Goal: Task Accomplishment & Management: Use online tool/utility

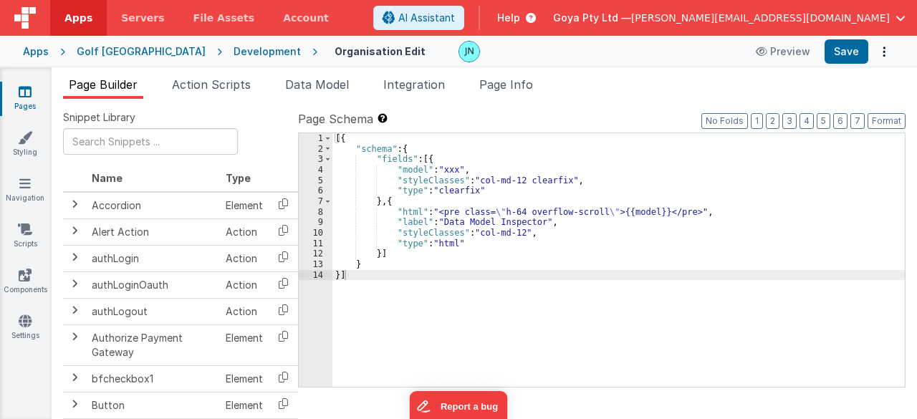
click at [234, 55] on div "Development" at bounding box center [267, 51] width 67 height 14
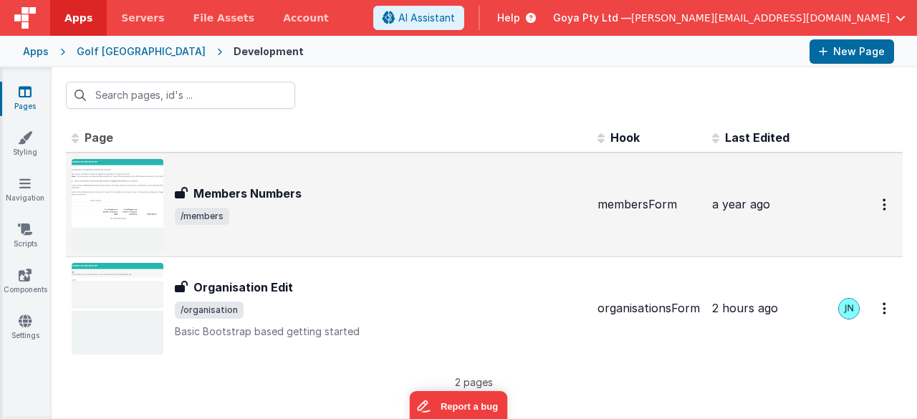
click at [368, 205] on div "Members Numbers Members Numbers /members" at bounding box center [380, 205] width 411 height 40
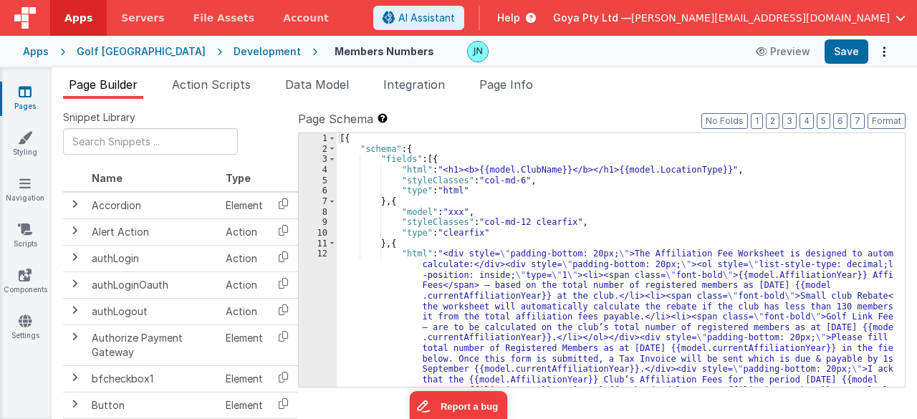
drag, startPoint x: 539, startPoint y: 85, endPoint x: 511, endPoint y: 103, distance: 32.6
click at [539, 85] on li "Page Info" at bounding box center [505, 87] width 65 height 23
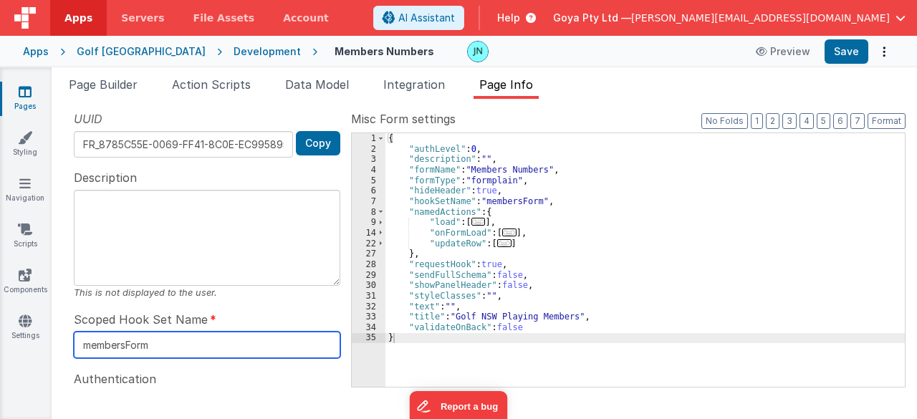
drag, startPoint x: 178, startPoint y: 345, endPoint x: 86, endPoint y: 340, distance: 91.8
click at [63, 342] on div "UUID FR_8785C55E-0069-FF41-8C0E-EC9958954EF6 Copy Description This is not displ…" at bounding box center [207, 248] width 288 height 276
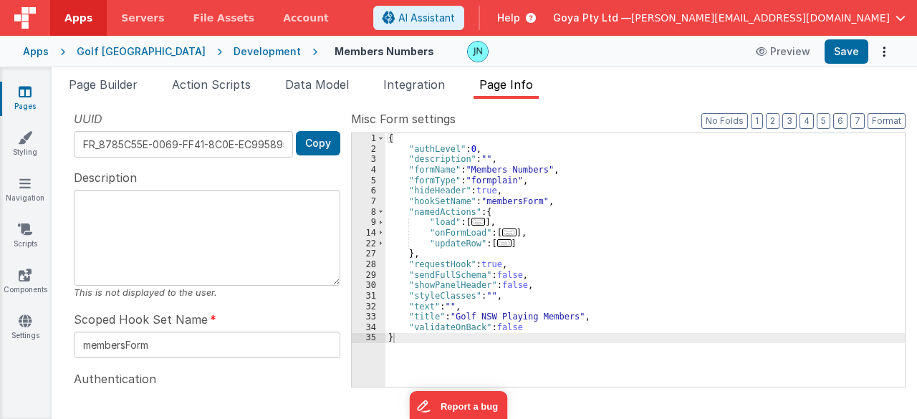
click at [234, 51] on div "Development" at bounding box center [267, 51] width 67 height 14
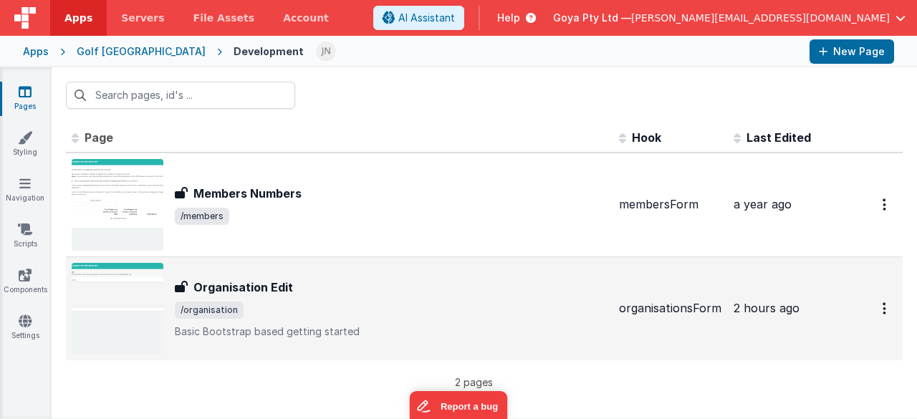
click at [342, 287] on div "Organisation Edit" at bounding box center [391, 287] width 433 height 17
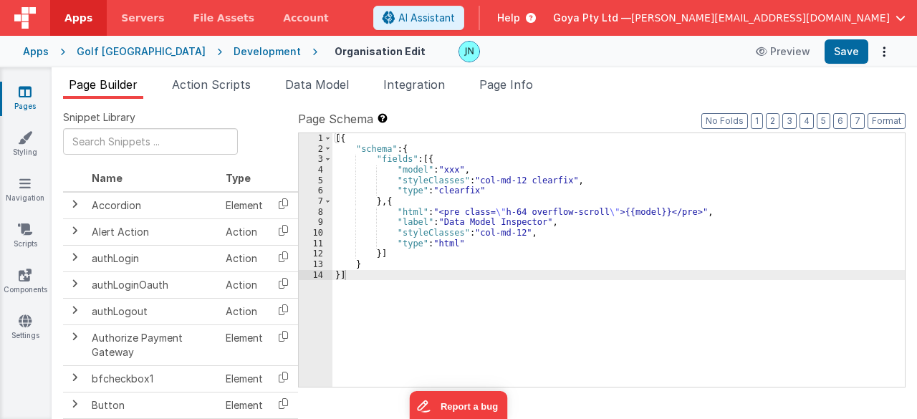
click at [521, 73] on div "Page Builder Action Scripts Data Model Integration Page Info Snippet Library Na…" at bounding box center [484, 243] width 865 height 352
click at [513, 88] on span "Page Info" at bounding box center [506, 84] width 54 height 14
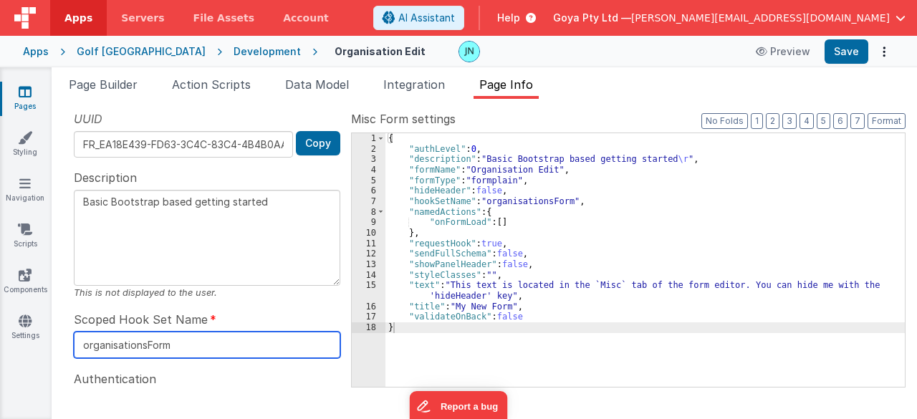
drag, startPoint x: 191, startPoint y: 337, endPoint x: 83, endPoint y: 319, distance: 109.0
click at [69, 326] on div "UUID FR_EA18E439-FD63-3C4C-83C4-4B4B0AA73DED Copy Description Basic Bootstrap b…" at bounding box center [207, 248] width 288 height 276
paste input "member"
type textarea "Basic Bootstrap based getting started"
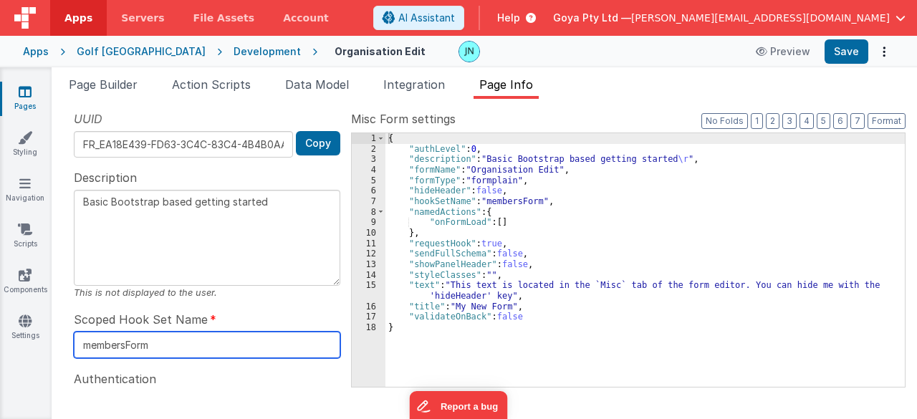
type input "membersForm"
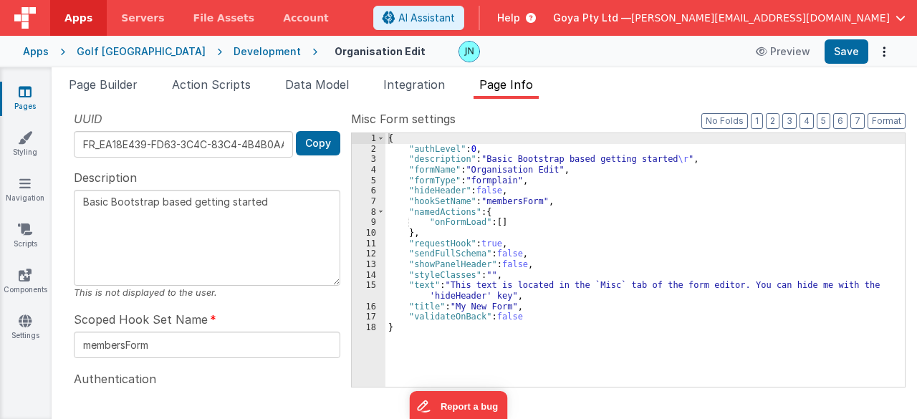
click at [681, 223] on div "{ "authLevel" : 0 , "description" : "Basic Bootstrap based getting started \r "…" at bounding box center [645, 270] width 520 height 275
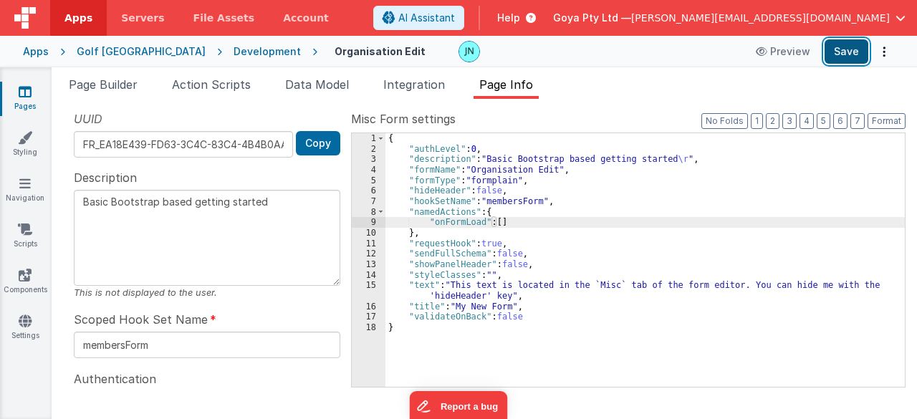
click at [849, 57] on button "Save" at bounding box center [846, 51] width 44 height 24
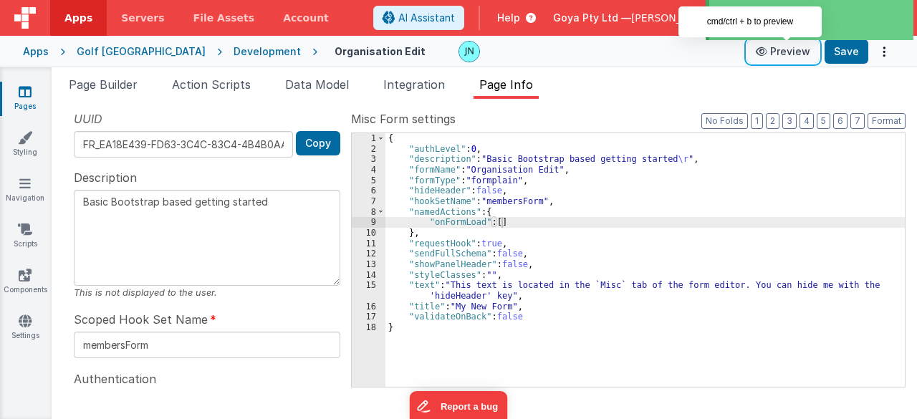
click at [786, 56] on button "Preview" at bounding box center [783, 51] width 72 height 23
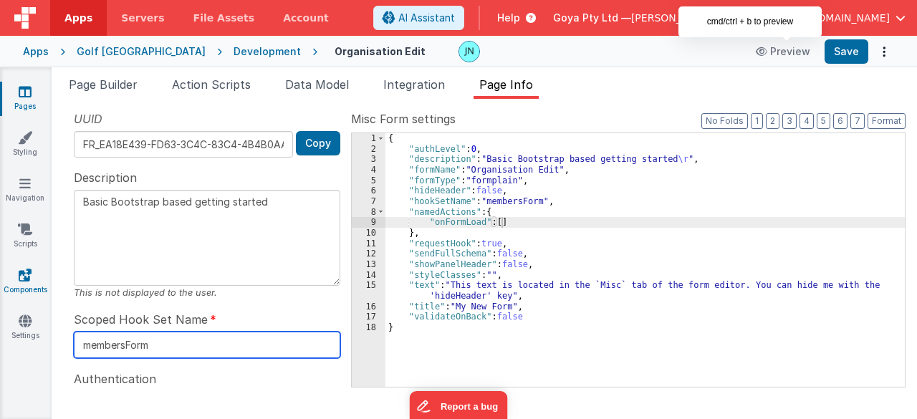
drag, startPoint x: 165, startPoint y: 340, endPoint x: 0, endPoint y: 290, distance: 172.7
click at [0, 291] on section "Pages Styling Navigation Scripts Components Settings Page Builder Action Script…" at bounding box center [458, 243] width 917 height 352
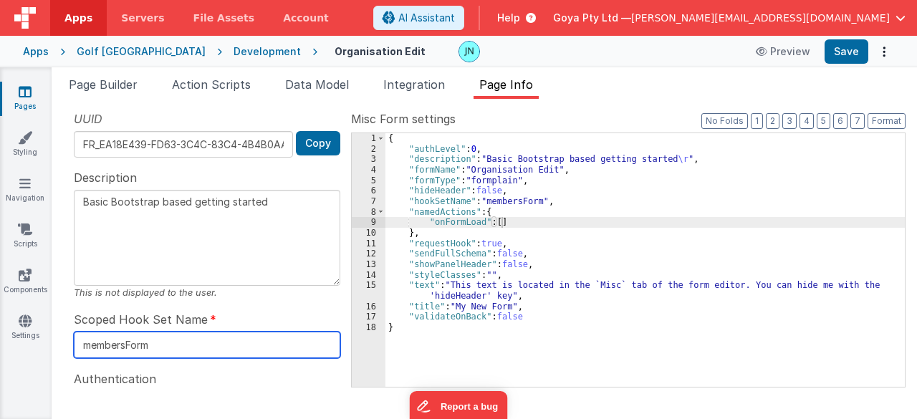
type textarea "Basic Bootstrap based getting started"
type input "c"
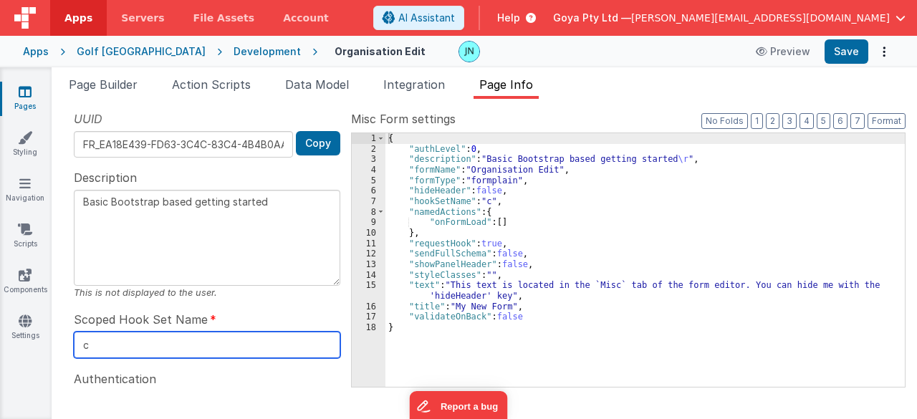
type textarea "Basic Bootstrap based getting started"
type input "cu"
type textarea "Basic Bootstrap based getting started"
type input "cus"
type textarea "Basic Bootstrap based getting started"
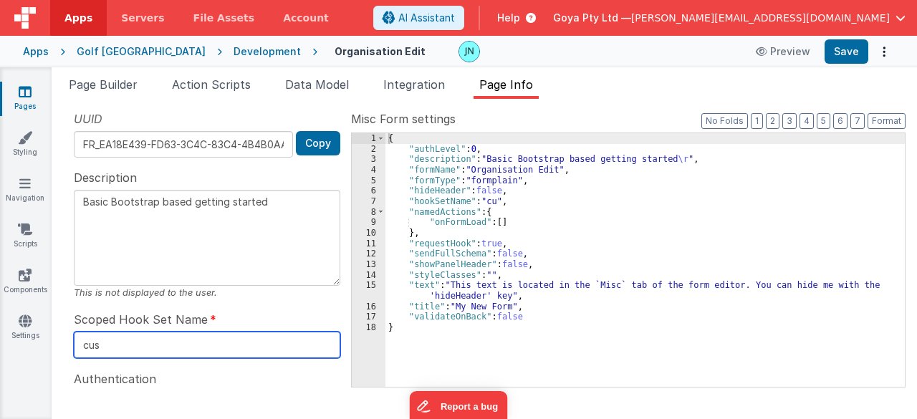
type input "cust"
type textarea "Basic Bootstrap based getting started"
type input "custo"
type textarea "Basic Bootstrap based getting started"
type input "custome"
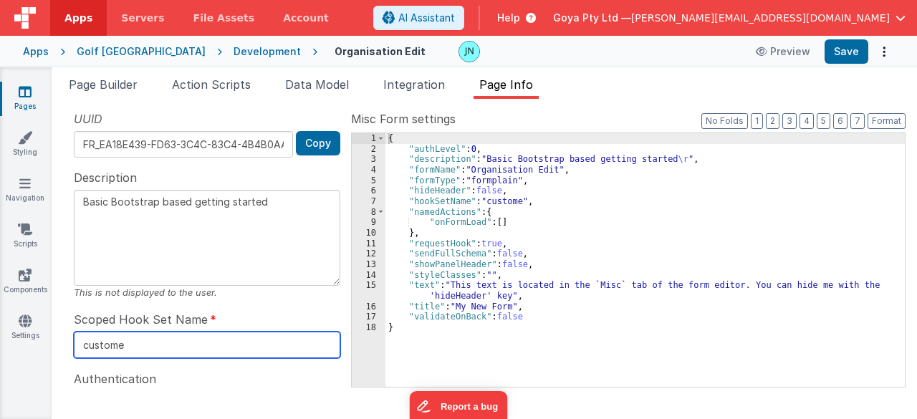
type textarea "Basic Bootstrap based getting started"
type input "customer"
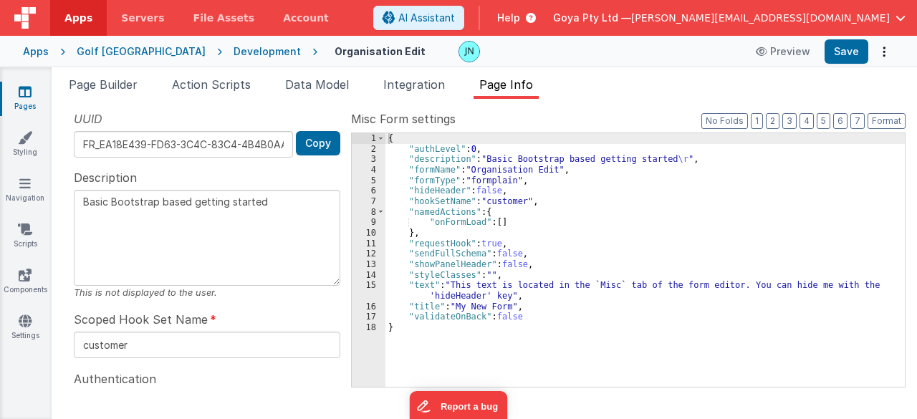
click at [230, 231] on textarea "Basic Bootstrap based getting started" at bounding box center [207, 238] width 266 height 96
drag, startPoint x: 275, startPoint y: 206, endPoint x: 53, endPoint y: 178, distance: 223.8
click at [58, 186] on div "Snippet Library Name Type Accordion Element Alert Action Action authLogin Actio…" at bounding box center [484, 259] width 865 height 320
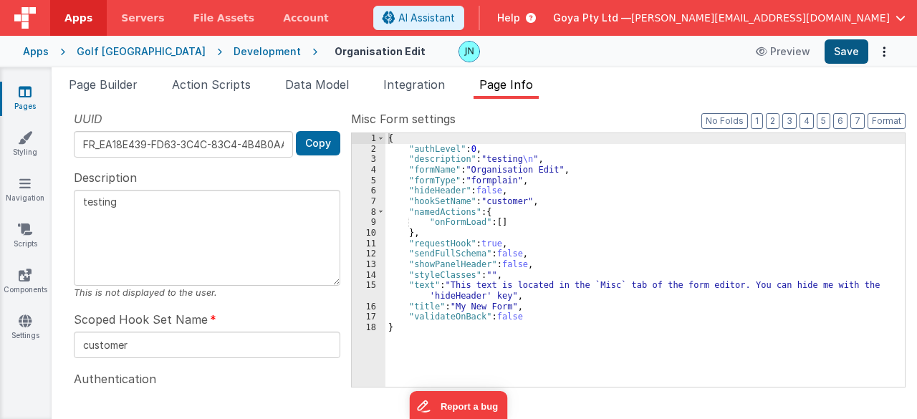
type textarea "testing"
click at [842, 51] on button "Save" at bounding box center [846, 51] width 44 height 24
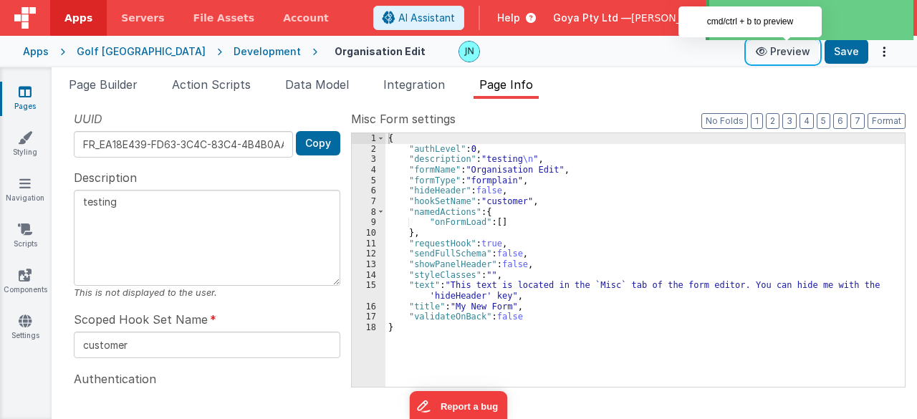
click at [792, 55] on button "Preview" at bounding box center [783, 51] width 72 height 23
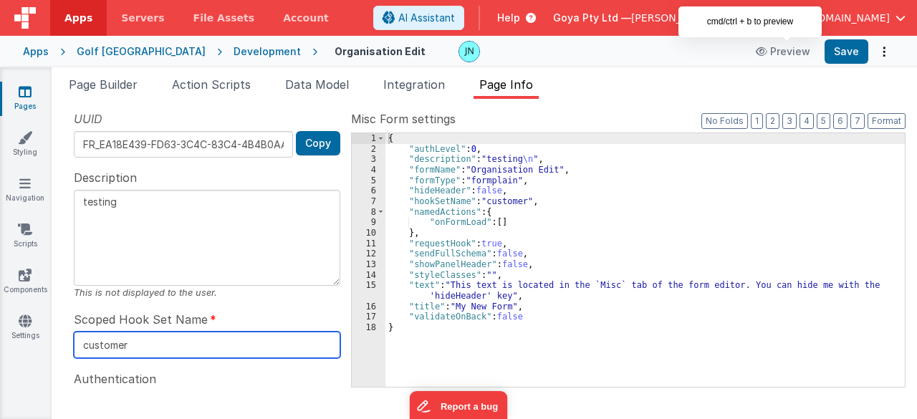
click at [141, 339] on input "customer" at bounding box center [207, 345] width 266 height 27
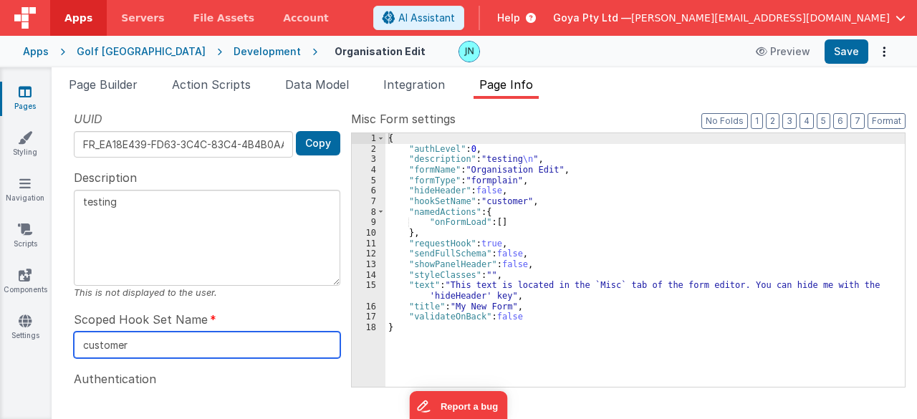
drag, startPoint x: 141, startPoint y: 339, endPoint x: 145, endPoint y: 331, distance: 8.7
click at [141, 339] on input "customer" at bounding box center [207, 345] width 266 height 27
type input "organisation"
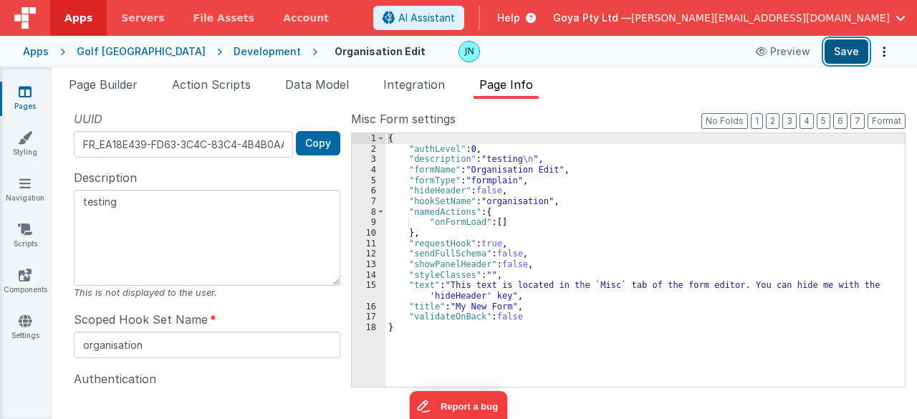
click at [839, 47] on button "Save" at bounding box center [846, 51] width 44 height 24
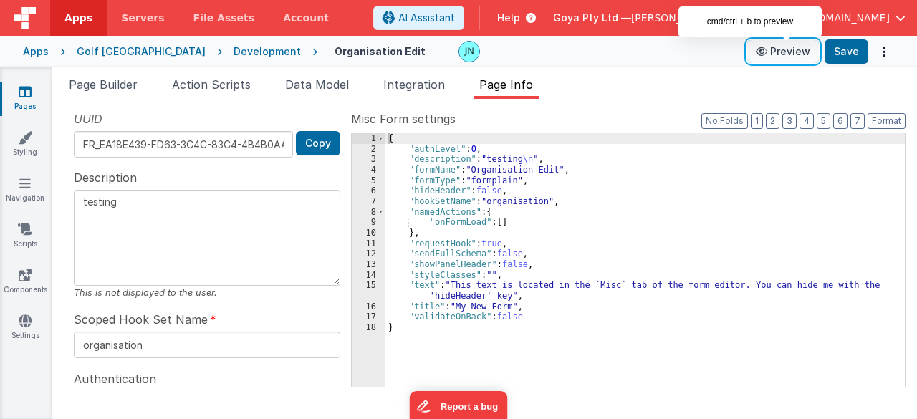
click at [770, 52] on icon at bounding box center [763, 52] width 14 height 10
click at [349, 78] on span "Data Model" at bounding box center [317, 84] width 64 height 14
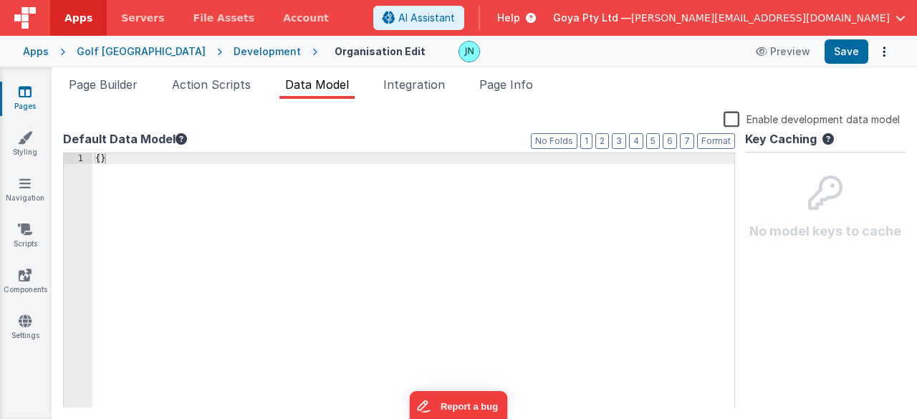
click at [456, 88] on ul "Page Builder Action Scripts Data Model Integration Page Info" at bounding box center [484, 87] width 865 height 23
click at [440, 85] on span "Integration" at bounding box center [414, 84] width 62 height 14
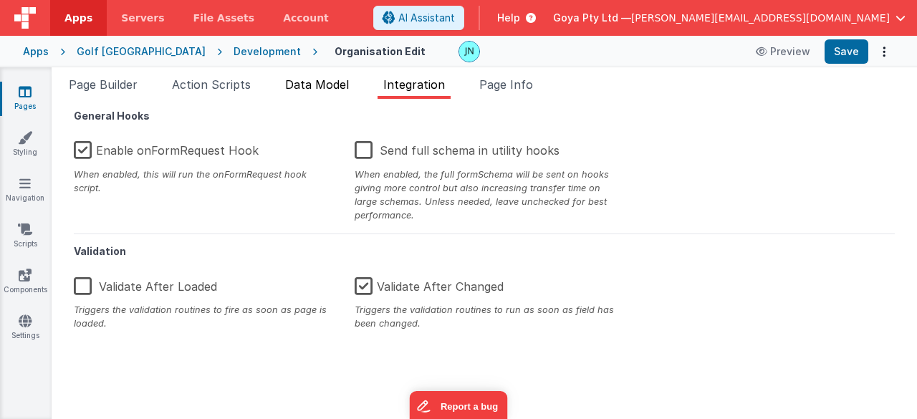
click at [313, 82] on span "Data Model" at bounding box center [317, 84] width 64 height 14
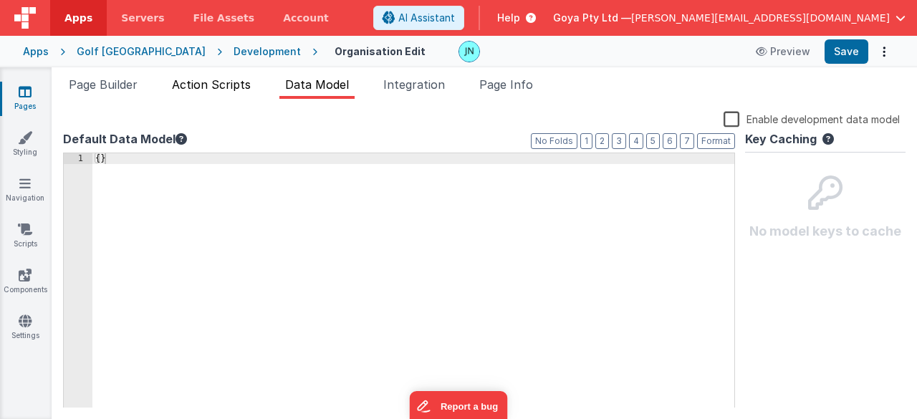
click at [215, 79] on span "Action Scripts" at bounding box center [211, 84] width 79 height 14
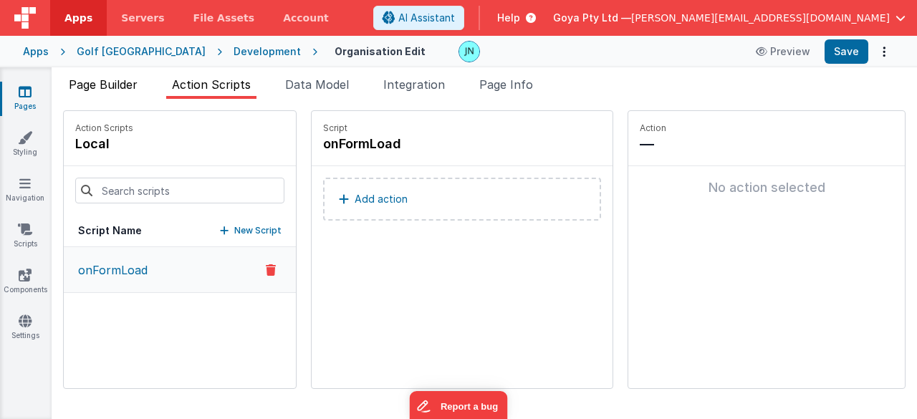
click at [129, 77] on span "Page Builder" at bounding box center [103, 84] width 69 height 14
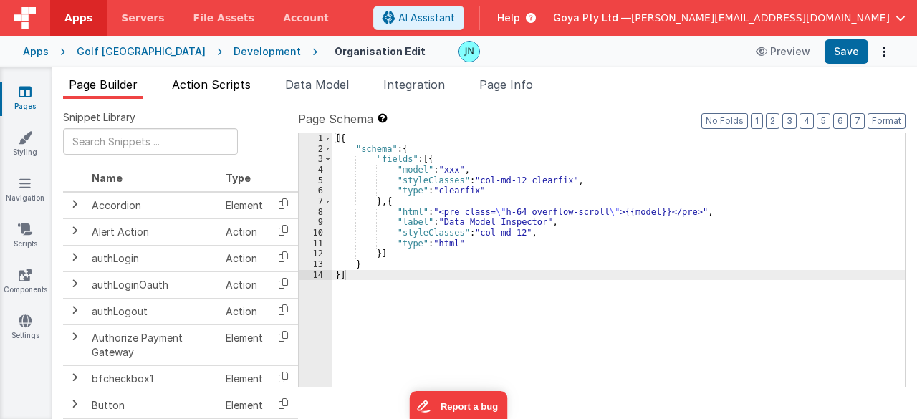
click at [236, 90] on span "Action Scripts" at bounding box center [211, 84] width 79 height 14
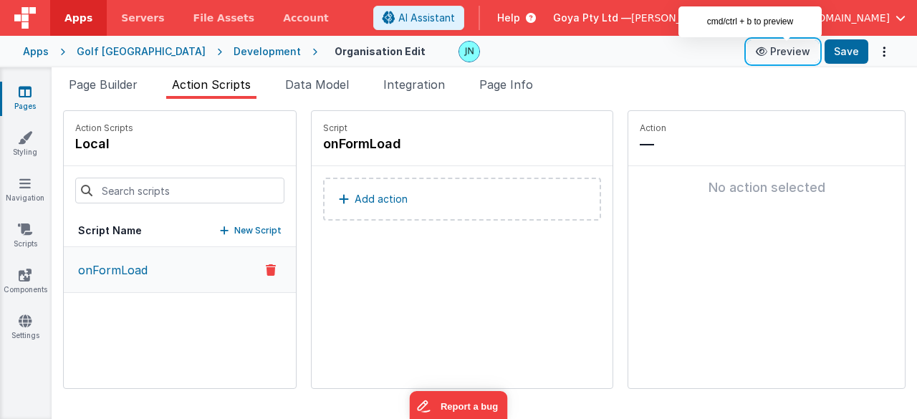
click at [771, 59] on button "Preview" at bounding box center [783, 51] width 72 height 23
click at [112, 64] on div "Apps [GEOGRAPHIC_DATA] Development Organisation Edit Preview Save" at bounding box center [458, 52] width 917 height 32
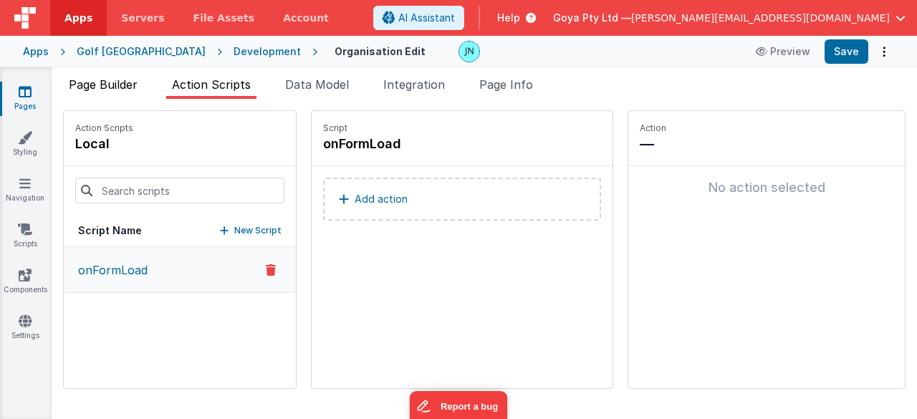
click at [117, 77] on span "Page Builder" at bounding box center [103, 84] width 69 height 14
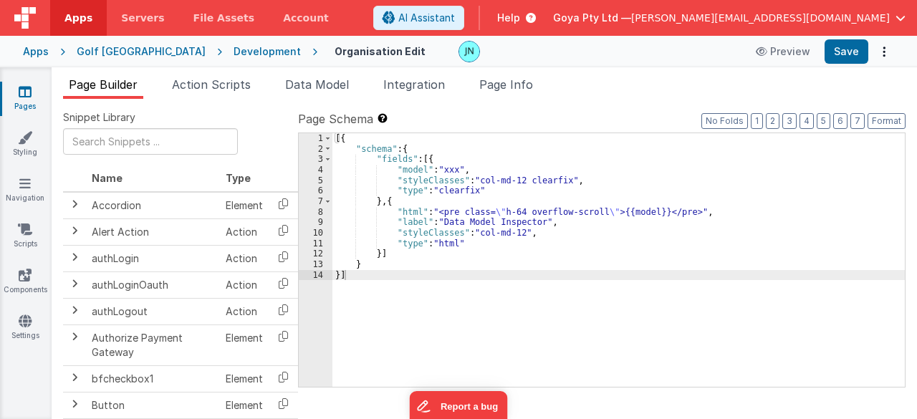
click at [508, 264] on div "[{ "schema" : { "fields" : [{ "model" : "xxx" , "styleClasses" : "col-md-12 cle…" at bounding box center [618, 270] width 573 height 275
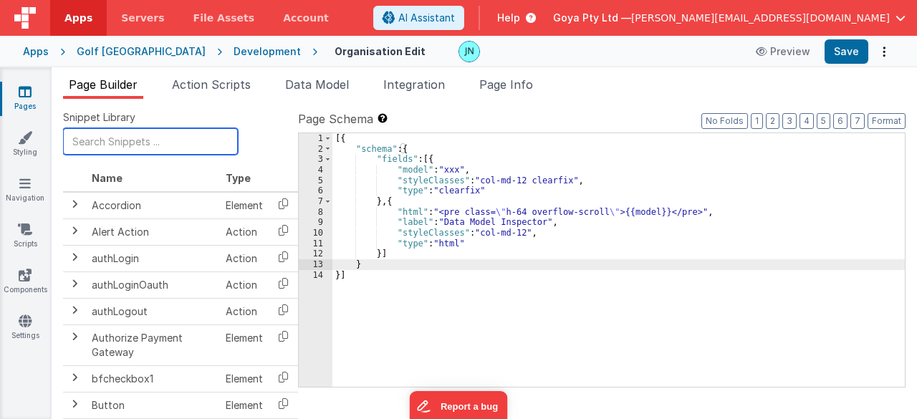
click at [139, 141] on input "text" at bounding box center [150, 141] width 175 height 27
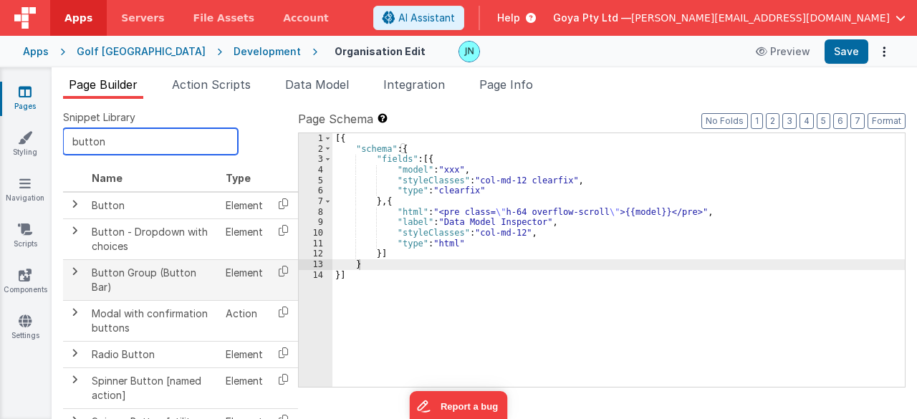
scroll to position [63, 0]
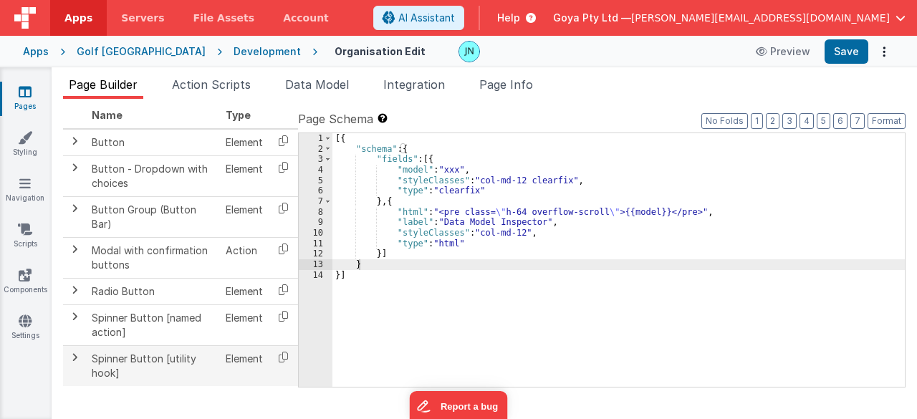
type input "button"
click at [135, 358] on td "Spinner Button [utility hook]" at bounding box center [153, 365] width 134 height 40
click at [281, 363] on icon at bounding box center [283, 357] width 29 height 22
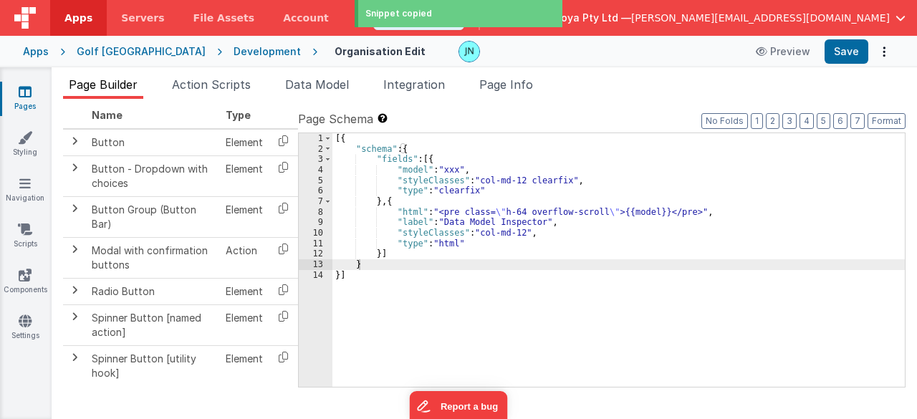
click at [380, 252] on div "[{ "schema" : { "fields" : [{ "model" : "xxx" , "styleClasses" : "col-md-12 cle…" at bounding box center [618, 270] width 573 height 275
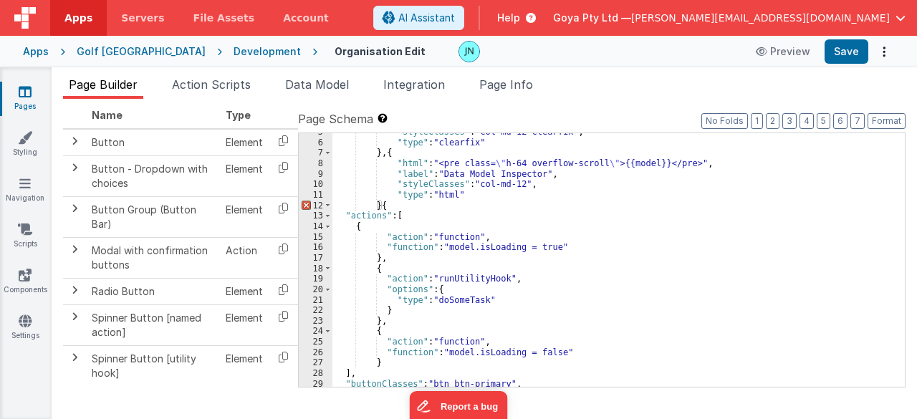
scroll to position [49, 0]
click at [452, 298] on div ""styleClasses" : "col-md-12 clearfix" , "type" : "clearfix" } , { "html" : "<pr…" at bounding box center [613, 264] width 562 height 275
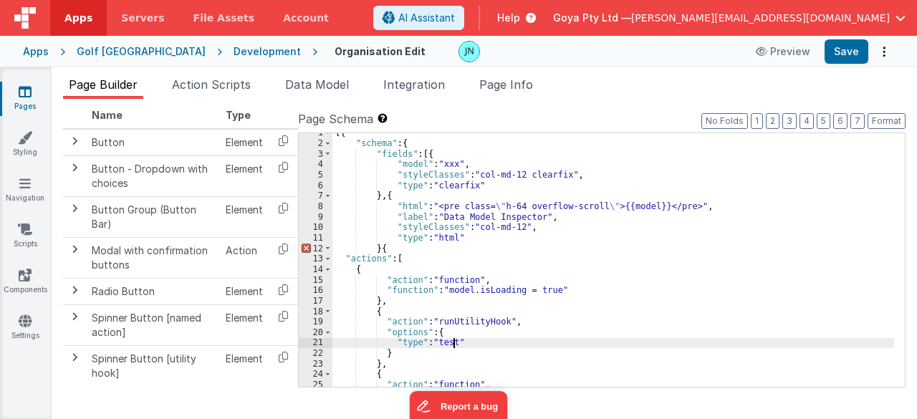
scroll to position [0, 0]
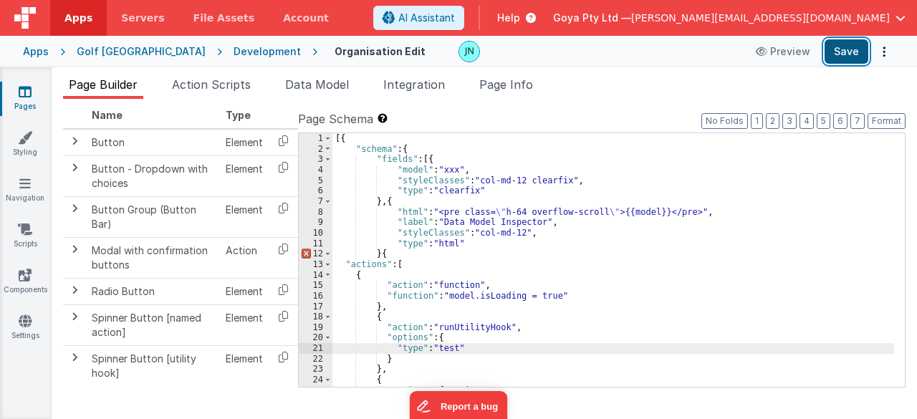
click at [837, 52] on button "Save" at bounding box center [846, 51] width 44 height 24
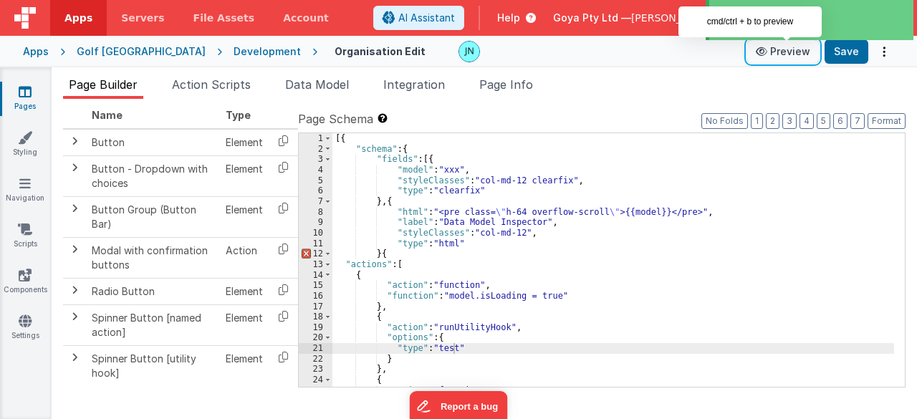
click at [780, 52] on button "Preview" at bounding box center [783, 51] width 72 height 23
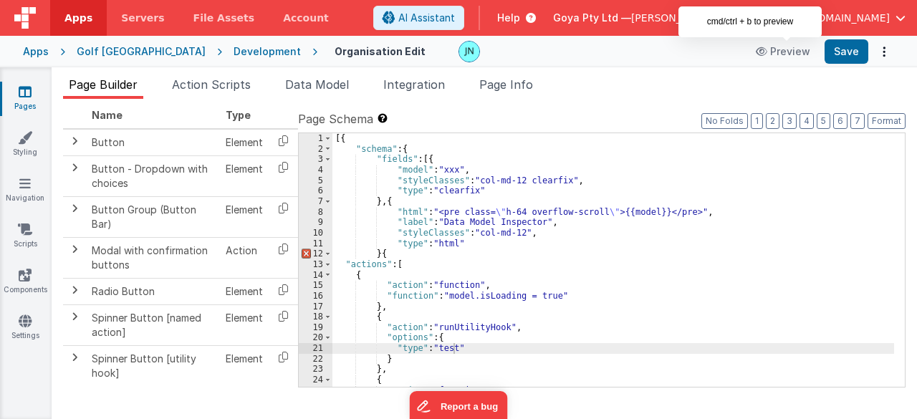
click at [618, 292] on div "[{ "schema" : { "fields" : [{ "model" : "xxx" , "styleClasses" : "col-md-12 cle…" at bounding box center [613, 270] width 562 height 275
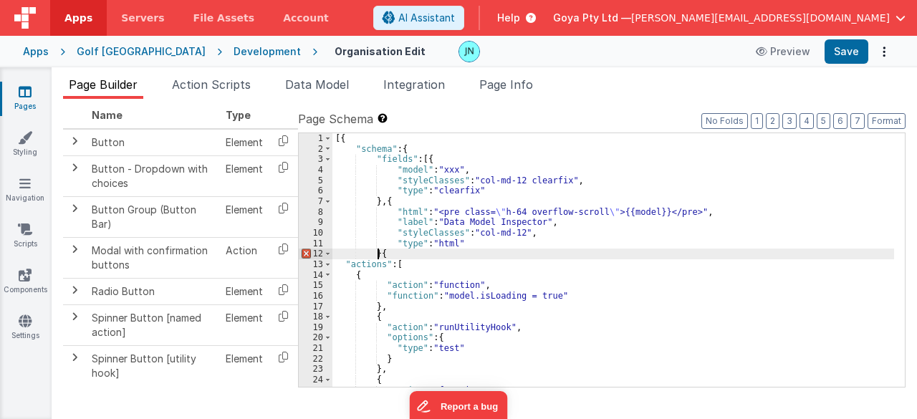
click at [379, 254] on div "[{ "schema" : { "fields" : [{ "model" : "xxx" , "styleClasses" : "col-md-12 cle…" at bounding box center [613, 270] width 562 height 275
click at [837, 45] on button "Save" at bounding box center [846, 51] width 44 height 24
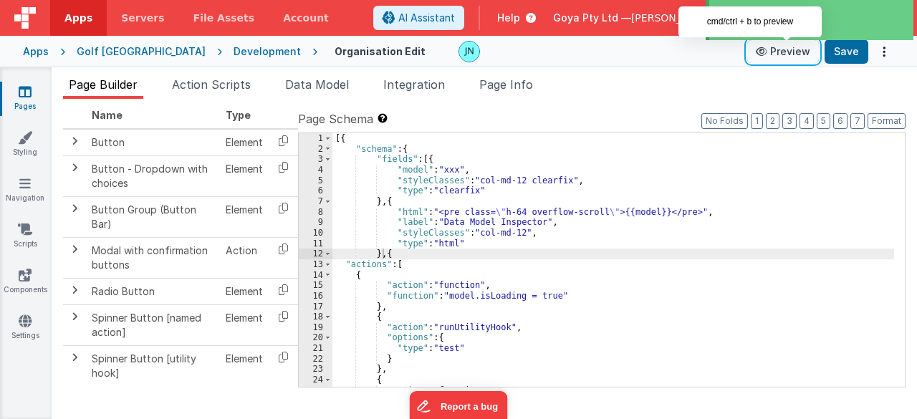
click at [781, 53] on button "Preview" at bounding box center [783, 51] width 72 height 23
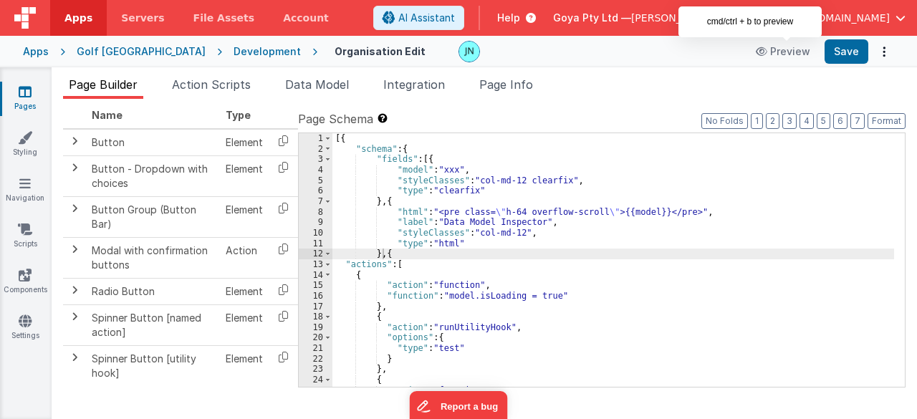
click at [618, 249] on div "[{ "schema" : { "fields" : [{ "model" : "xxx" , "styleClasses" : "col-md-12 cle…" at bounding box center [613, 270] width 562 height 275
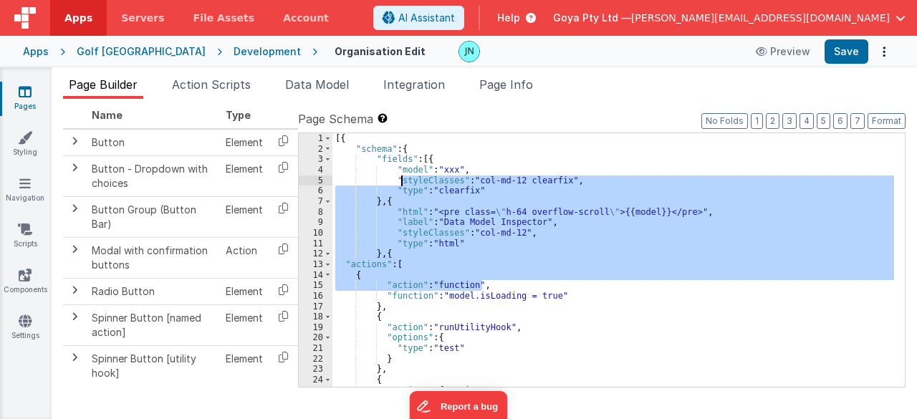
drag, startPoint x: 523, startPoint y: 280, endPoint x: 317, endPoint y: 128, distance: 256.1
click at [317, 128] on div "Page Schema Shortcuts: Find: command-f Fold: command-option-L Unfold: command-o…" at bounding box center [601, 248] width 607 height 276
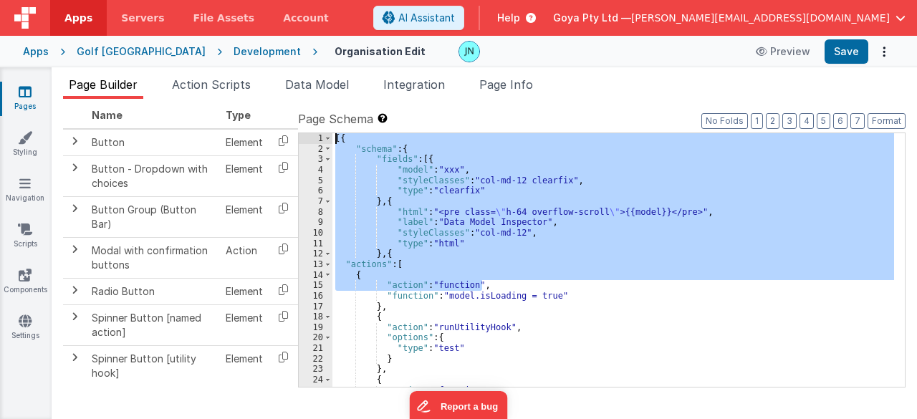
click at [466, 226] on div "[{ "schema" : { "fields" : [{ "model" : "xxx" , "styleClasses" : "col-md-12 cle…" at bounding box center [613, 260] width 562 height 254
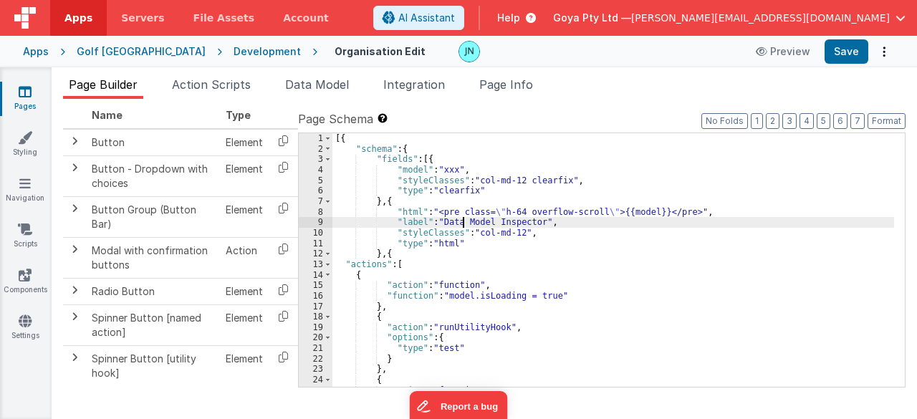
click at [461, 223] on div "[{ "schema" : { "fields" : [{ "model" : "xxx" , "styleClasses" : "col-md-12 cle…" at bounding box center [613, 270] width 562 height 275
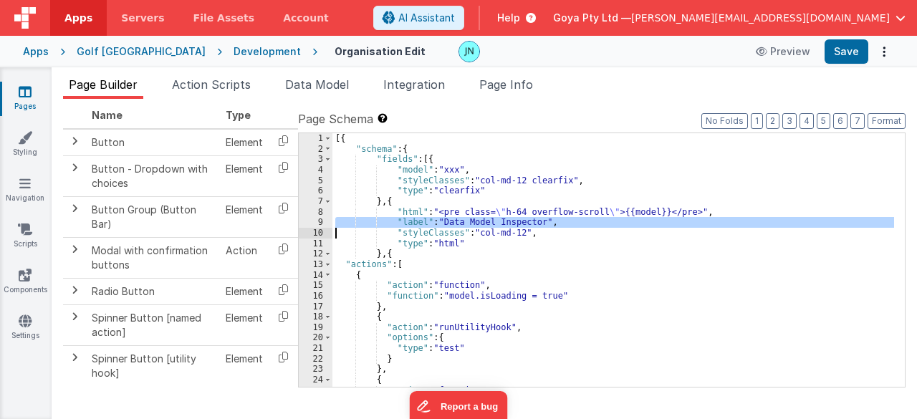
click at [461, 223] on div "[{ "schema" : { "fields" : [{ "model" : "xxx" , "styleClasses" : "col-md-12 cle…" at bounding box center [613, 270] width 562 height 275
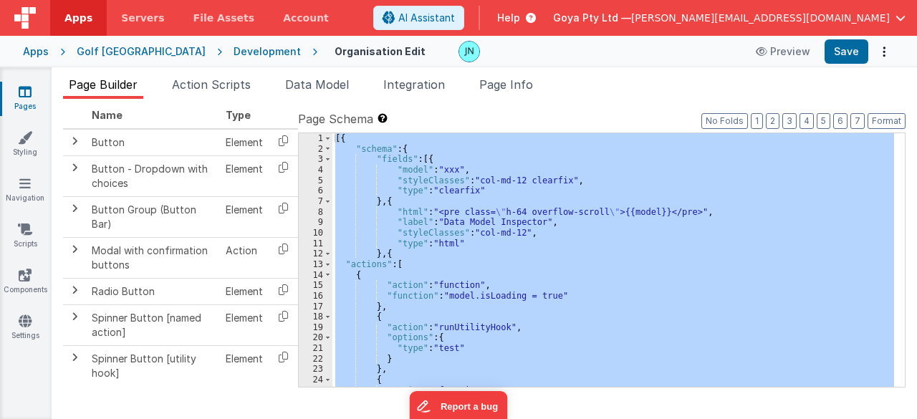
click at [481, 269] on div "[{ "schema" : { "fields" : [{ "model" : "xxx" , "styleClasses" : "col-md-12 cle…" at bounding box center [613, 260] width 562 height 254
